Goal: Task Accomplishment & Management: Use online tool/utility

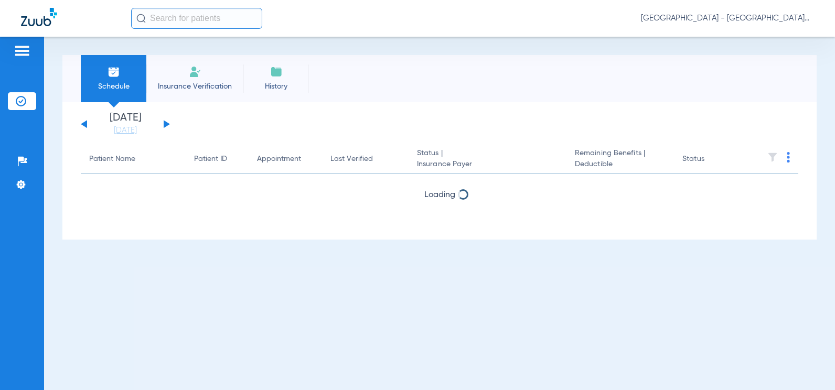
click at [163, 86] on span "Insurance Verification" at bounding box center [194, 86] width 81 height 10
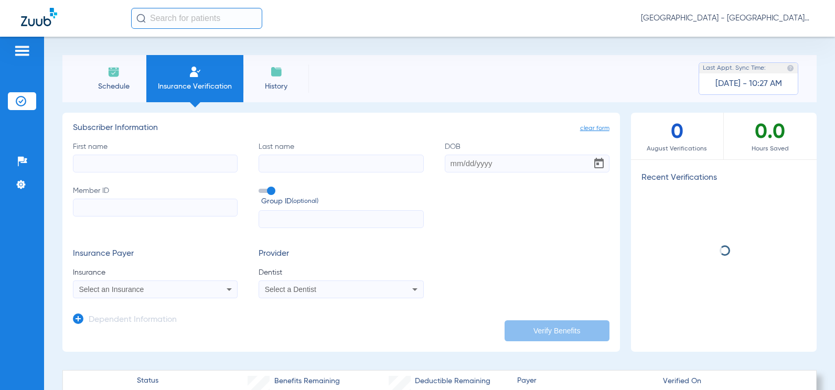
click at [151, 163] on input "First name" at bounding box center [155, 164] width 165 height 18
type input "[PERSON_NAME]"
click at [281, 164] on input "Last name" at bounding box center [341, 164] width 165 height 18
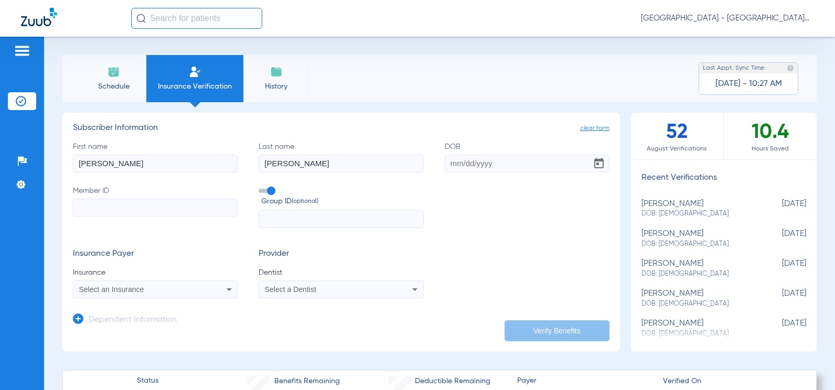
click at [261, 162] on input "tatlock" at bounding box center [341, 164] width 165 height 18
type input "[PERSON_NAME]"
click at [453, 163] on input "DOB" at bounding box center [527, 164] width 165 height 18
click at [473, 159] on input "03271966" at bounding box center [527, 164] width 165 height 18
click at [455, 161] on input "03271966" at bounding box center [527, 164] width 165 height 18
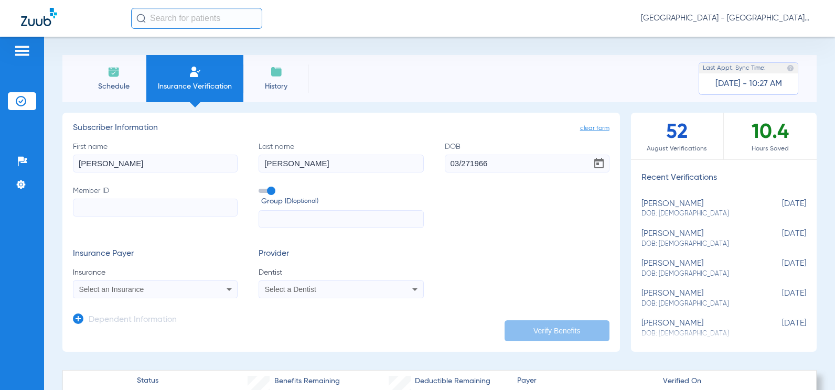
click at [466, 162] on input "03/271966" at bounding box center [527, 164] width 165 height 18
type input "[DATE]"
click at [144, 207] on input "Member ID" at bounding box center [155, 208] width 165 height 18
type input "H68565969"
click at [270, 189] on span at bounding box center [267, 191] width 16 height 4
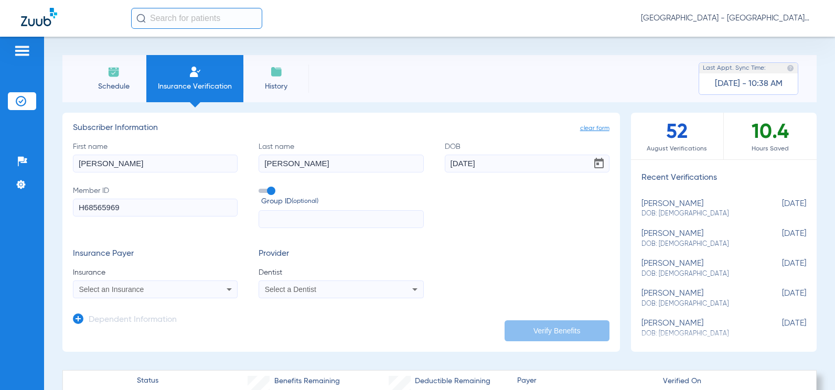
click at [261, 187] on input "Group ID (optional)" at bounding box center [261, 187] width 0 height 0
click at [272, 287] on span "Select a Dentist" at bounding box center [290, 289] width 51 height 8
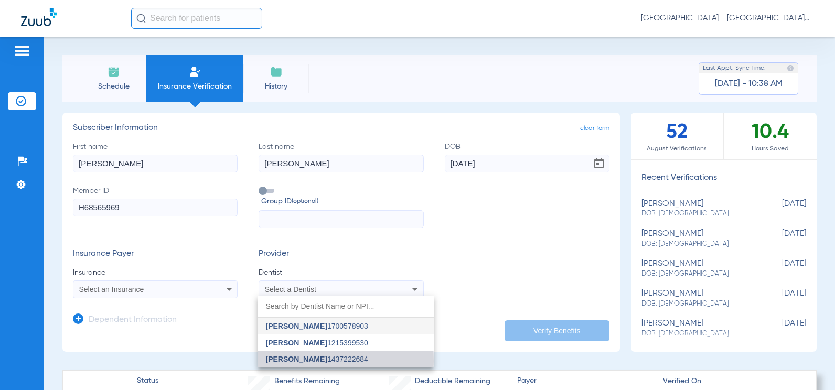
click at [286, 361] on span "[PERSON_NAME]" at bounding box center [296, 359] width 61 height 8
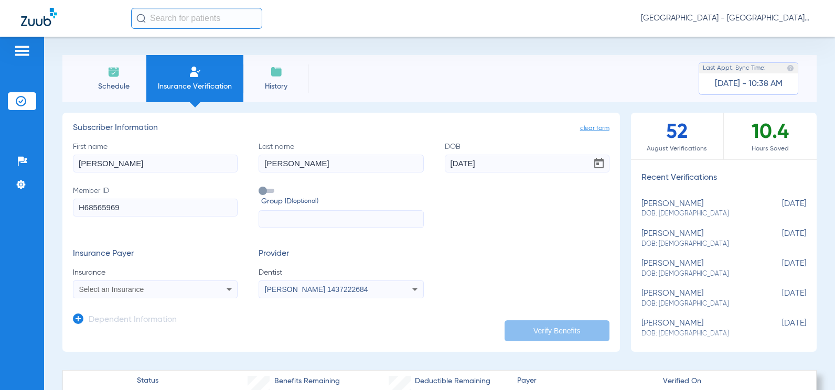
click at [184, 285] on div "Select an Insurance" at bounding box center [155, 289] width 164 height 13
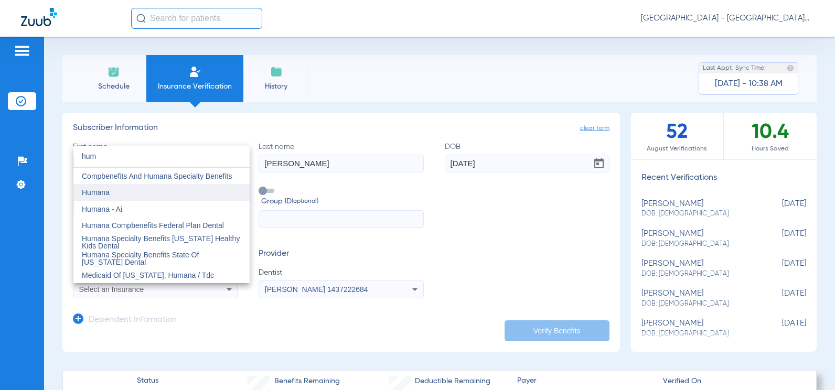
type input "hum"
click at [108, 192] on span "Humana" at bounding box center [96, 192] width 28 height 8
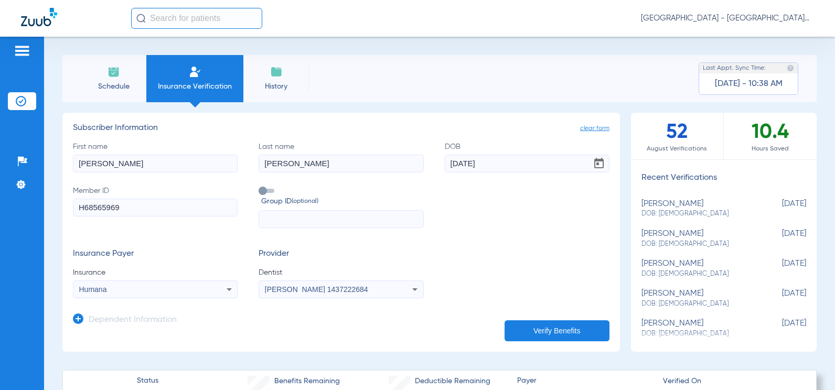
click at [534, 332] on button "Verify Benefits" at bounding box center [557, 331] width 105 height 21
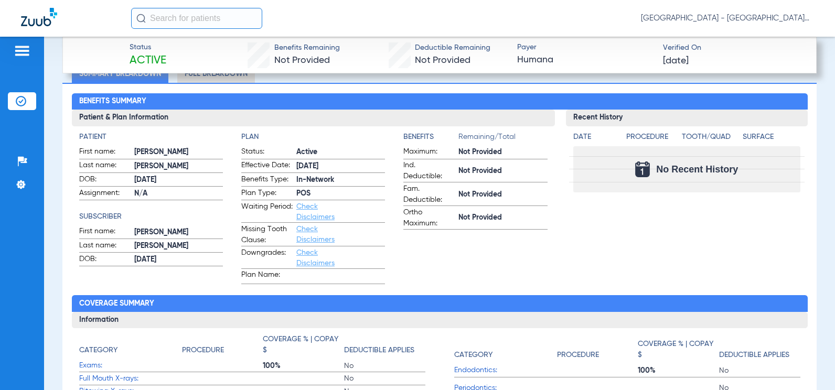
scroll to position [367, 0]
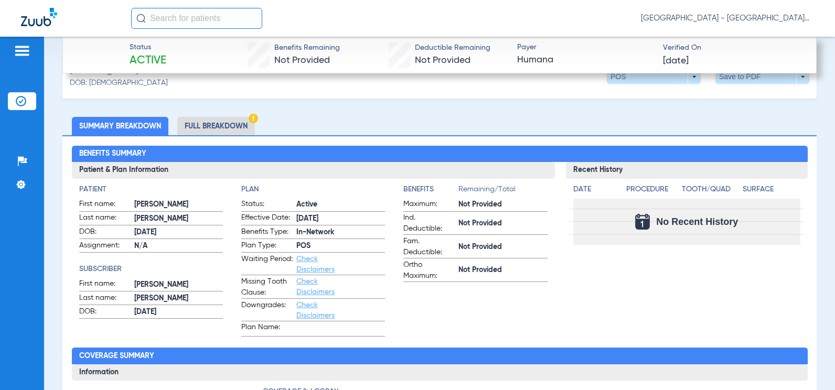
click at [220, 122] on li "Full Breakdown" at bounding box center [216, 126] width 78 height 18
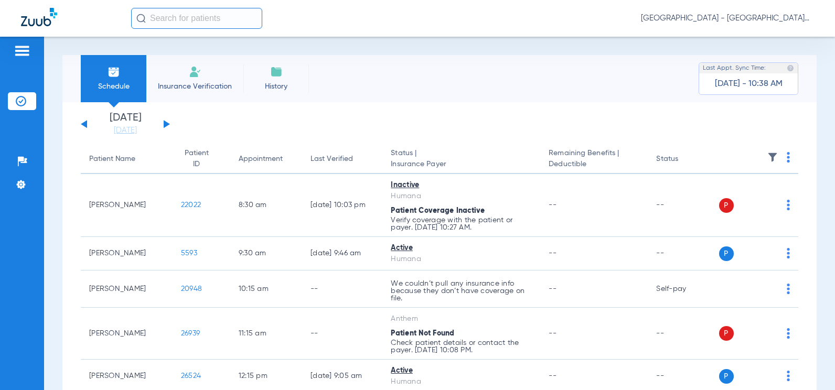
click at [178, 90] on span "Insurance Verification" at bounding box center [194, 86] width 81 height 10
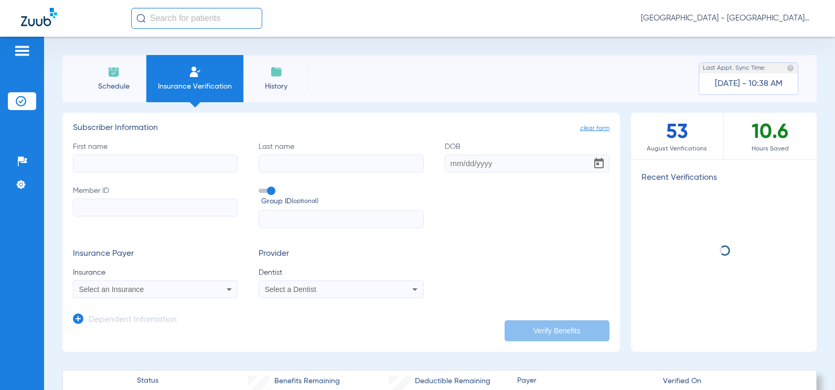
click at [149, 160] on input "First name" at bounding box center [155, 164] width 165 height 18
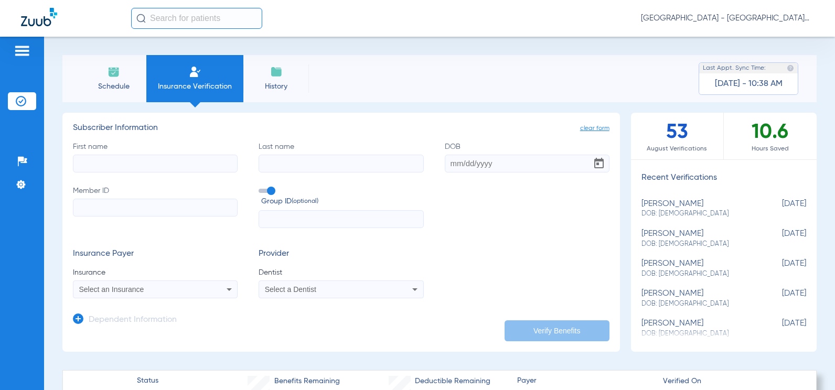
type input "[PERSON_NAME]"
type input "[DATE]"
type input "H68565969"
click at [109, 286] on span "Select an Insurance" at bounding box center [111, 289] width 65 height 8
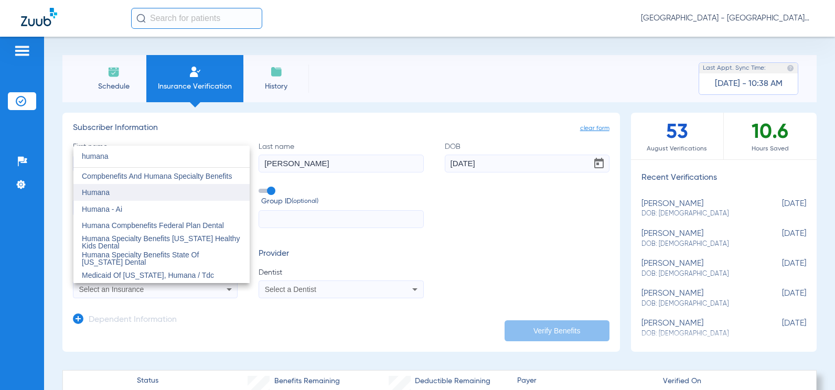
type input "humana"
drag, startPoint x: 98, startPoint y: 187, endPoint x: 193, endPoint y: 225, distance: 101.7
click at [99, 187] on mat-option "Humana" at bounding box center [161, 192] width 176 height 17
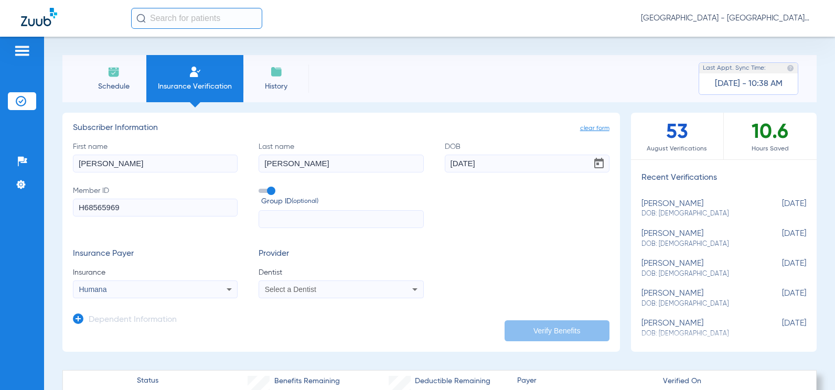
click at [278, 292] on span "Select a Dentist" at bounding box center [290, 289] width 51 height 8
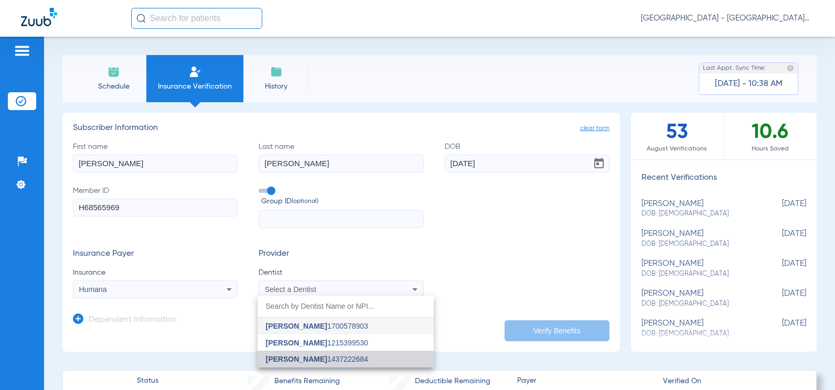
click at [300, 357] on span "[PERSON_NAME]" at bounding box center [296, 359] width 61 height 8
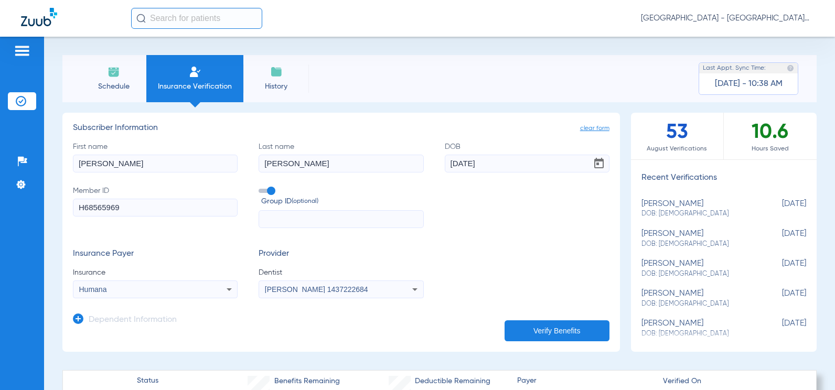
click at [560, 329] on button "Verify Benefits" at bounding box center [557, 331] width 105 height 21
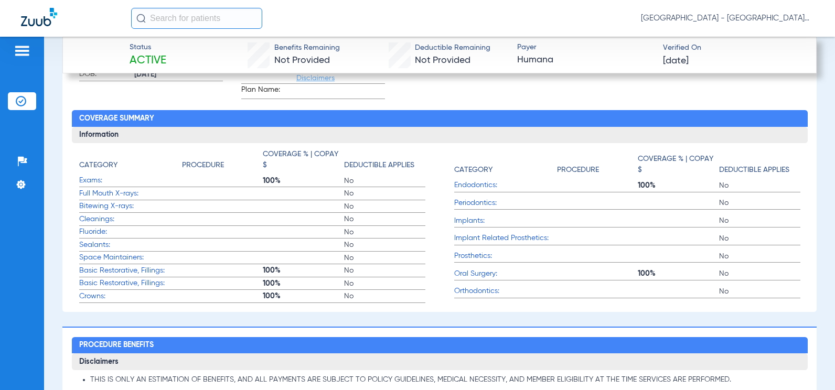
scroll to position [290, 0]
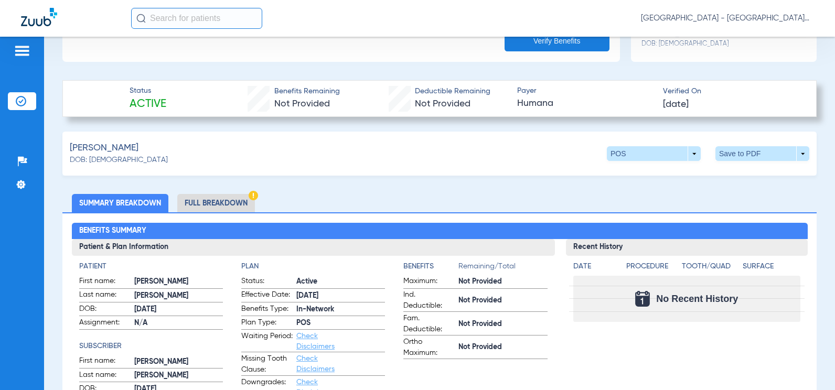
click at [219, 204] on li "Full Breakdown" at bounding box center [216, 203] width 78 height 18
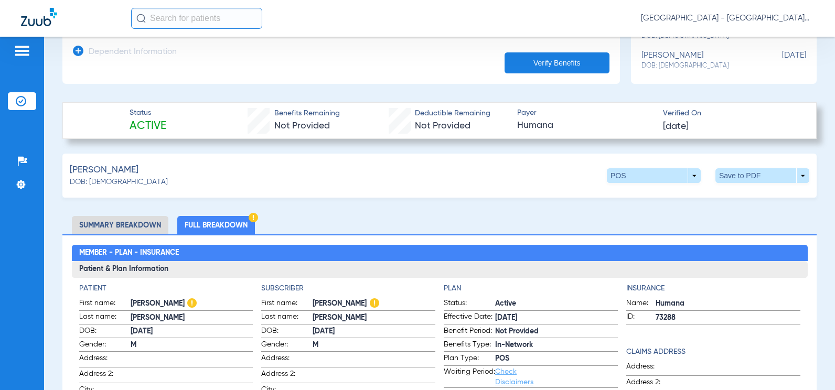
scroll to position [273, 0]
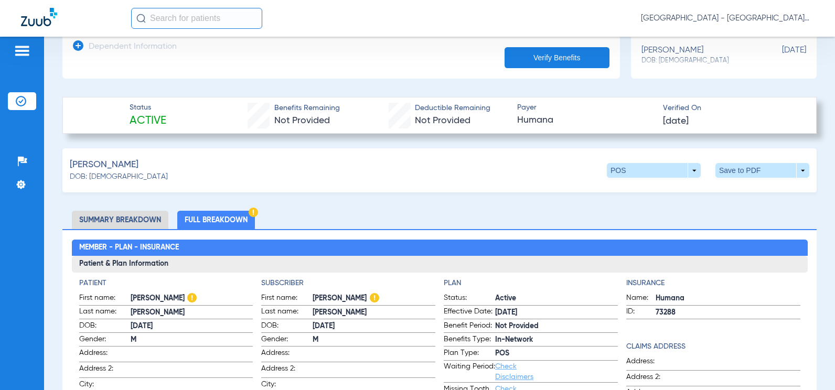
click at [145, 220] on li "Summary Breakdown" at bounding box center [120, 220] width 97 height 18
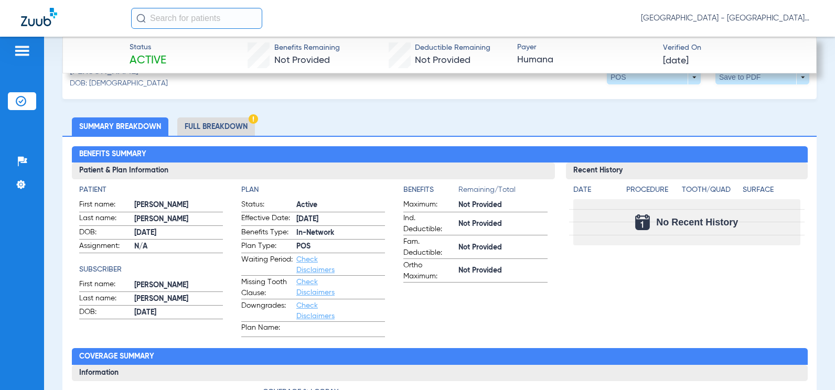
scroll to position [378, 0]
